Goal: Task Accomplishment & Management: Complete application form

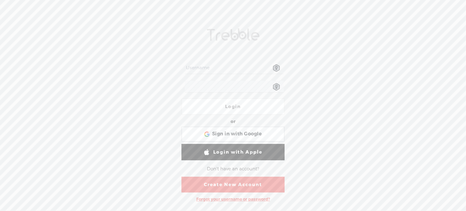
click at [190, 69] on input "text" at bounding box center [234, 68] width 99 height 12
click at [207, 67] on input "text" at bounding box center [234, 68] width 99 height 12
type input "[EMAIL_ADDRESS][DOMAIN_NAME]"
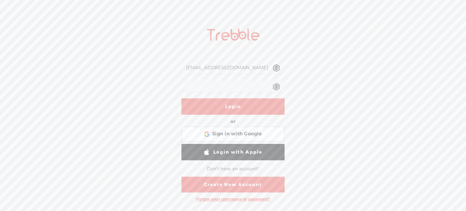
click at [181, 85] on div at bounding box center [232, 86] width 103 height 19
click at [244, 186] on link "Create New Account" at bounding box center [232, 185] width 103 height 16
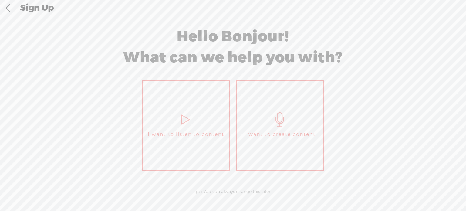
click at [278, 116] on icon at bounding box center [279, 119] width 15 height 15
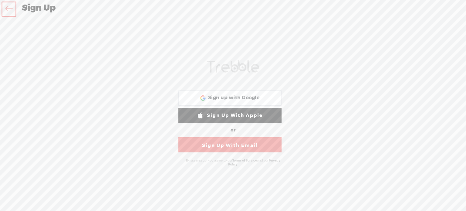
click at [239, 142] on link "Sign Up With Email" at bounding box center [229, 144] width 103 height 15
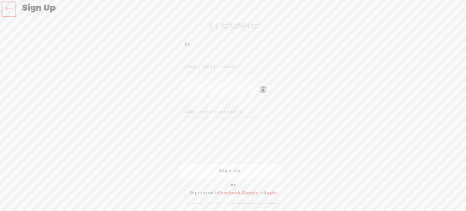
type input "[EMAIL_ADDRESS][DOMAIN_NAME]"
click at [301, 60] on div "Your content channel is ready! Create an account to finish the set up [EMAIL_AD…" at bounding box center [233, 113] width 319 height 181
drag, startPoint x: 254, startPoint y: 65, endPoint x: 176, endPoint y: 63, distance: 77.7
click at [176, 63] on div "[EMAIL_ADDRESS][DOMAIN_NAME]" at bounding box center [226, 68] width 103 height 22
drag, startPoint x: 185, startPoint y: 67, endPoint x: 174, endPoint y: 65, distance: 11.7
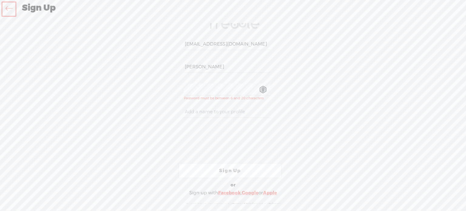
click at [175, 65] on div "[PERSON_NAME]" at bounding box center [226, 68] width 103 height 22
type input "[PERSON_NAME]"
click at [424, 106] on div "Your content channel is ready! Create an account to finish the set up [EMAIL_AD…" at bounding box center [233, 113] width 466 height 181
click at [200, 67] on input "[PERSON_NAME]" at bounding box center [227, 67] width 86 height 12
drag, startPoint x: 204, startPoint y: 67, endPoint x: 168, endPoint y: 63, distance: 36.3
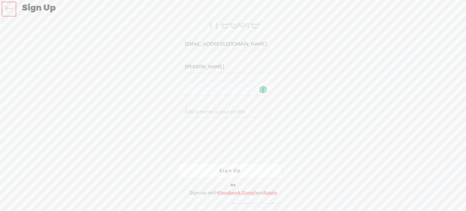
click at [168, 63] on div "Your content channel is ready! Create an account to finish the set up [EMAIL_AD…" at bounding box center [233, 113] width 319 height 181
type input "cubs"
click at [189, 110] on input "text" at bounding box center [227, 112] width 86 height 12
type input "Cubs"
drag, startPoint x: 186, startPoint y: 69, endPoint x: 180, endPoint y: 67, distance: 6.3
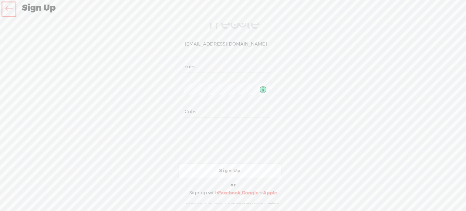
click at [180, 67] on div "cubs" at bounding box center [226, 68] width 103 height 22
type input "cubs"
drag, startPoint x: 208, startPoint y: 69, endPoint x: 162, endPoint y: 66, distance: 45.6
click at [162, 66] on div "Your content channel is ready! Create an account to finish the set up [EMAIL_AD…" at bounding box center [233, 113] width 319 height 181
type input "[PERSON_NAME]"
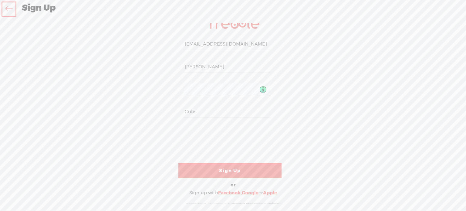
click at [232, 171] on link "Sign Up" at bounding box center [229, 170] width 103 height 15
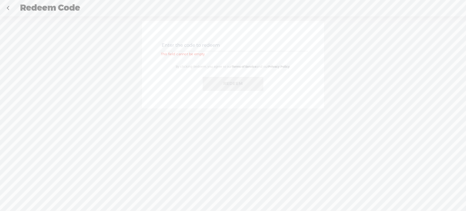
click at [176, 44] on input "text" at bounding box center [234, 45] width 147 height 12
paste input "5MGZ-9TF2-CEH2-FZB6-0823"
type input "5MGZ-9TF2-CEH2-FZB6-0823"
click at [238, 83] on button "Redeem" at bounding box center [233, 84] width 61 height 14
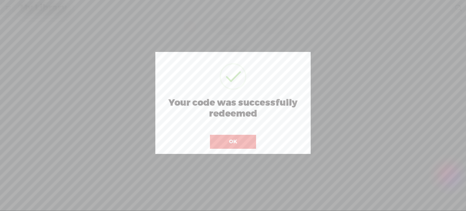
click at [234, 142] on button "OK" at bounding box center [233, 142] width 46 height 14
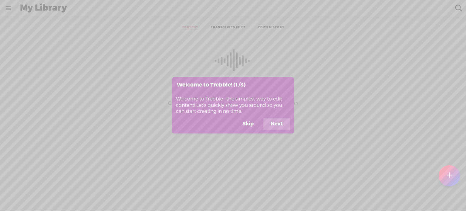
click at [279, 124] on button "Next" at bounding box center [276, 124] width 27 height 12
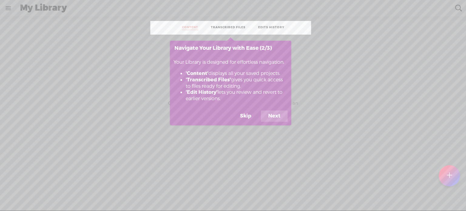
click at [277, 114] on button "Next" at bounding box center [274, 116] width 27 height 12
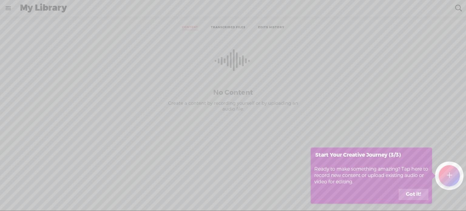
click at [411, 194] on button "Got it!" at bounding box center [414, 195] width 30 height 12
